Goal: Check status: Check status

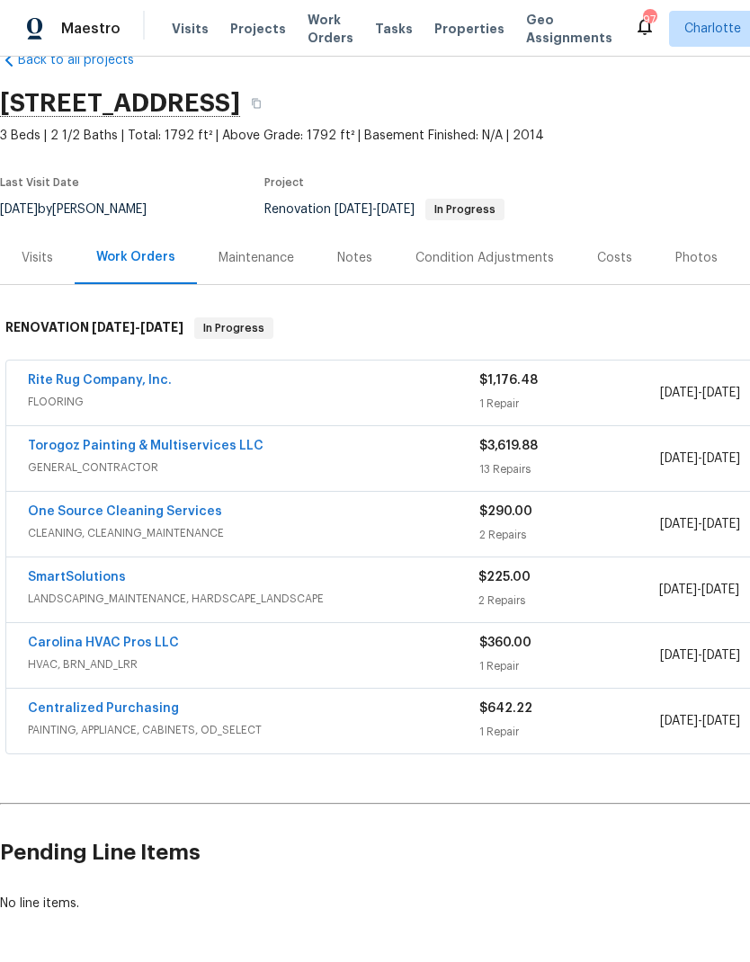
scroll to position [41, 0]
click at [96, 573] on link "SmartSolutions" at bounding box center [77, 577] width 98 height 13
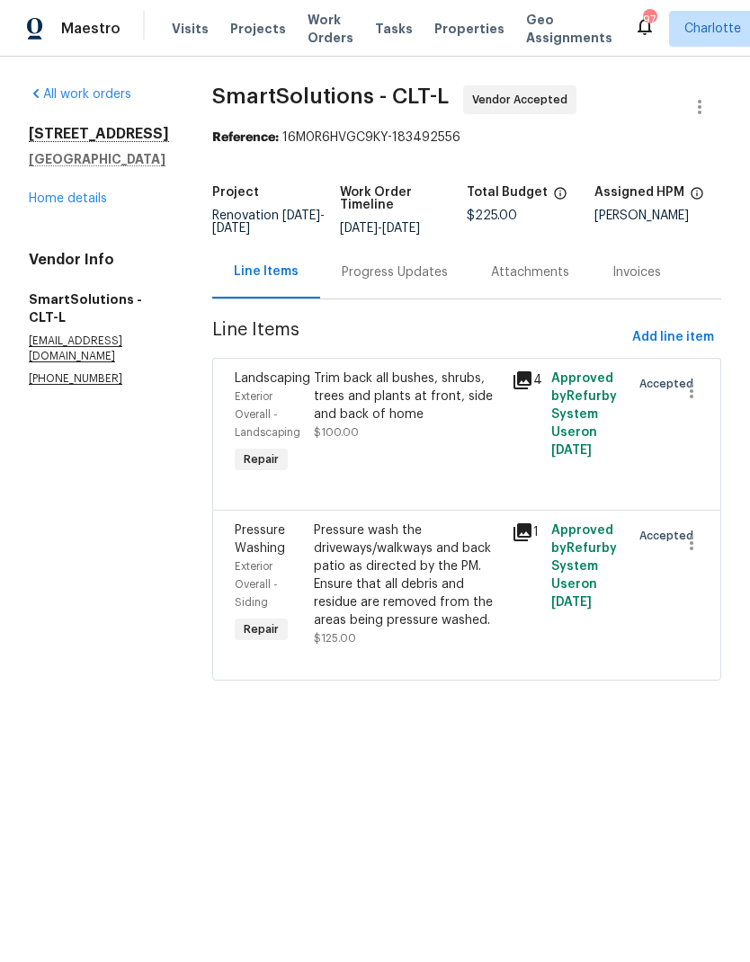
click at [398, 263] on div "Progress Updates" at bounding box center [394, 272] width 149 height 53
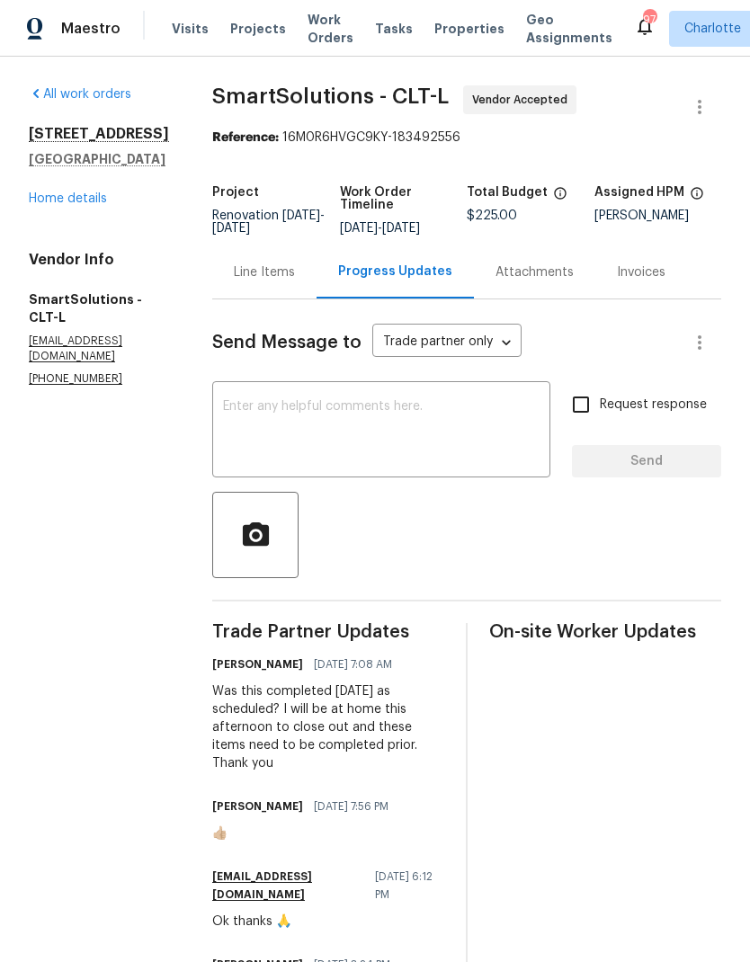
click at [40, 194] on link "Home details" at bounding box center [68, 198] width 78 height 13
